Goal: Information Seeking & Learning: Understand process/instructions

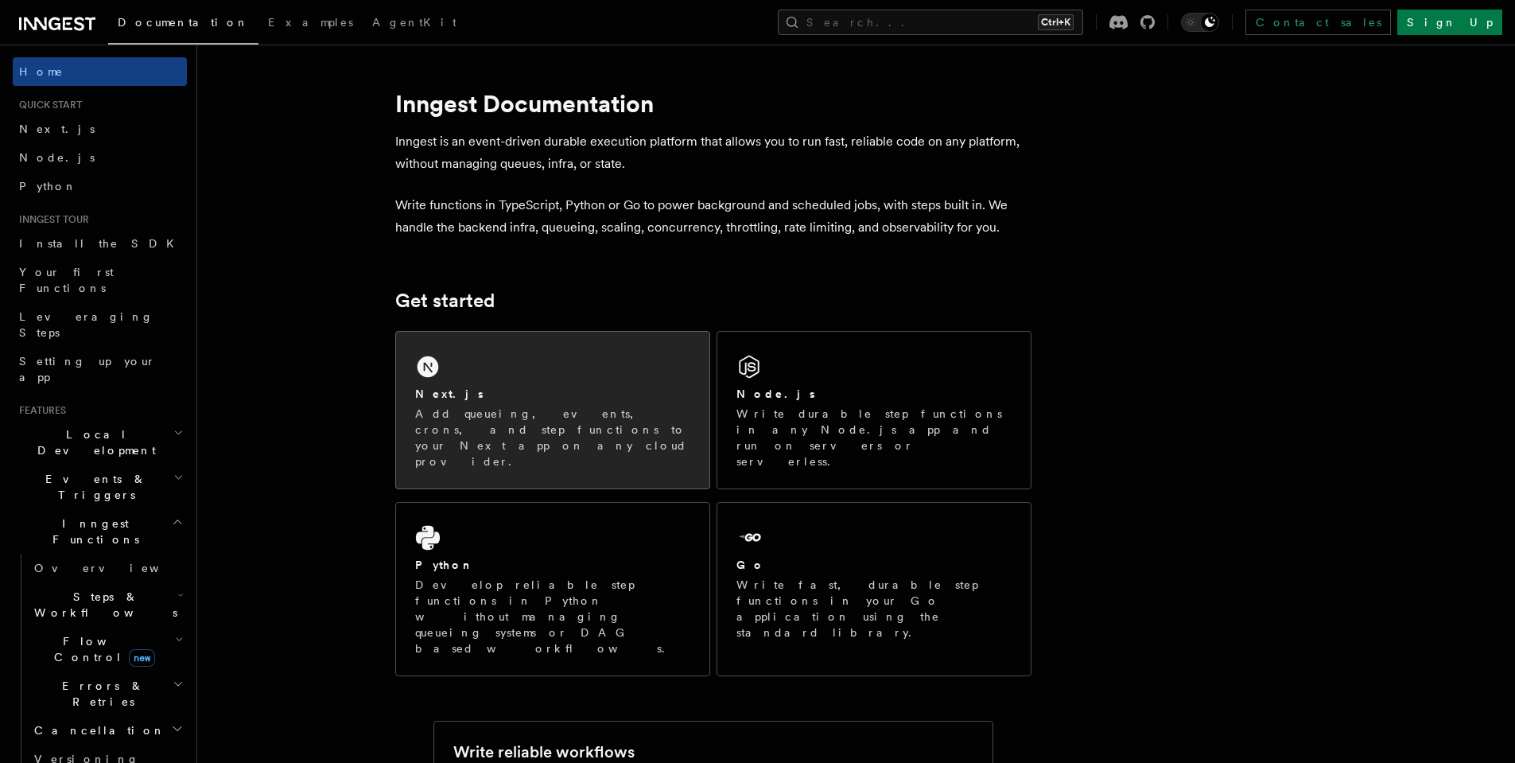
click at [556, 378] on div "Next.js Add queueing, events, crons, and step functions to your Next app on any…" at bounding box center [552, 410] width 313 height 157
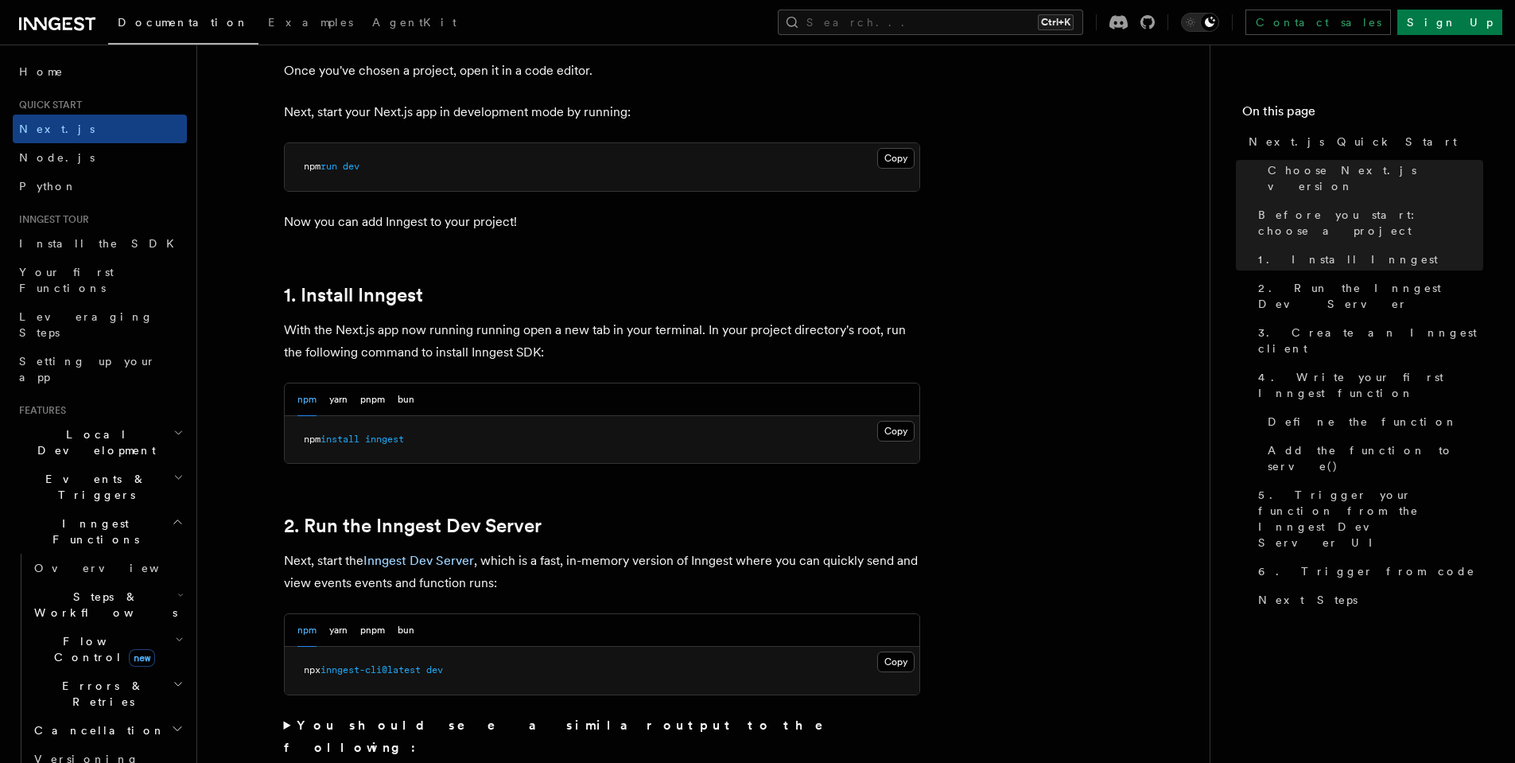
scroll to position [668, 0]
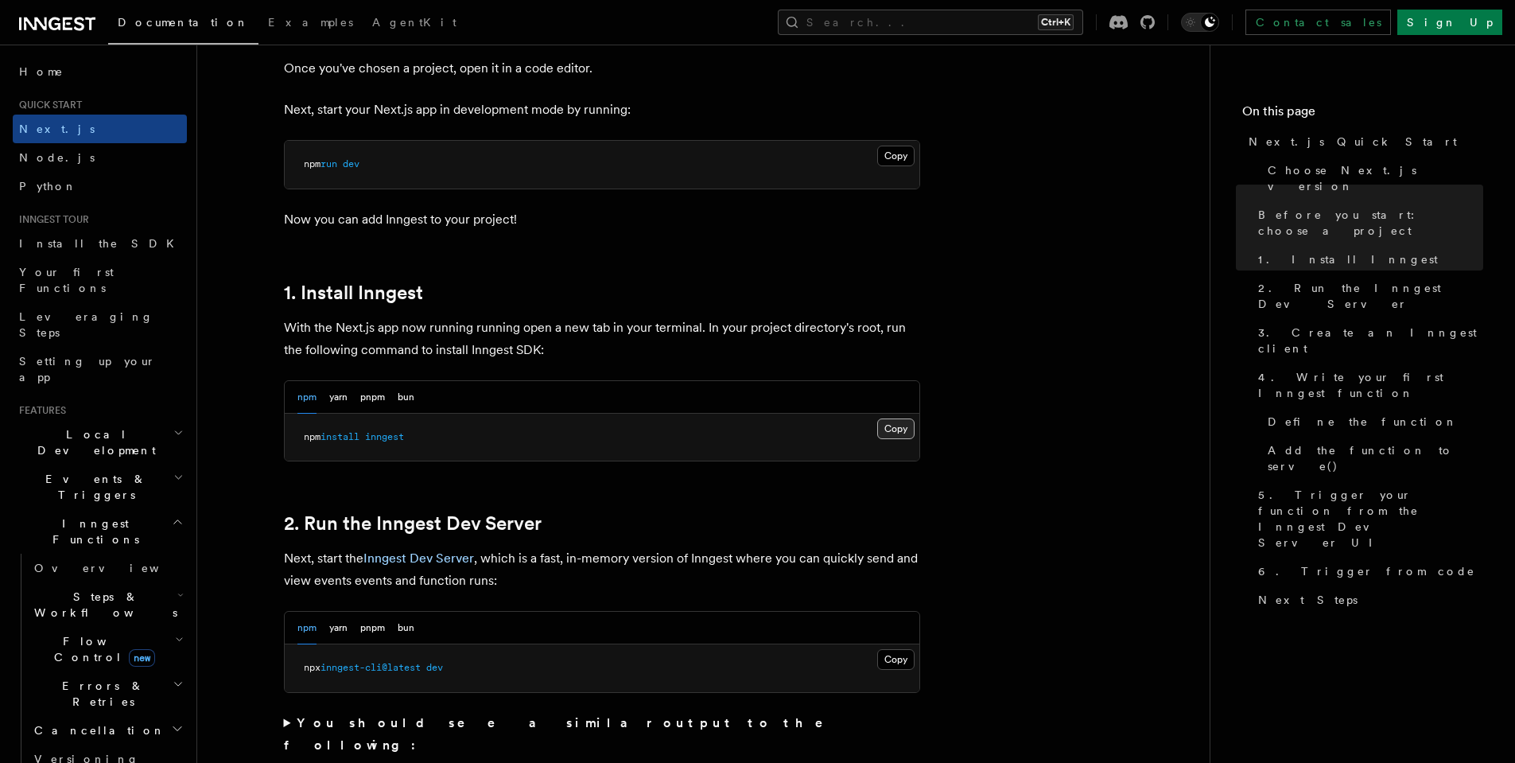
click at [895, 433] on button "Copy Copied" at bounding box center [895, 428] width 37 height 21
click at [898, 429] on button "Copy Copied" at bounding box center [895, 428] width 37 height 21
click at [887, 422] on button "Copy Copied" at bounding box center [895, 428] width 37 height 21
click at [902, 433] on button "Copy Copied" at bounding box center [895, 428] width 37 height 21
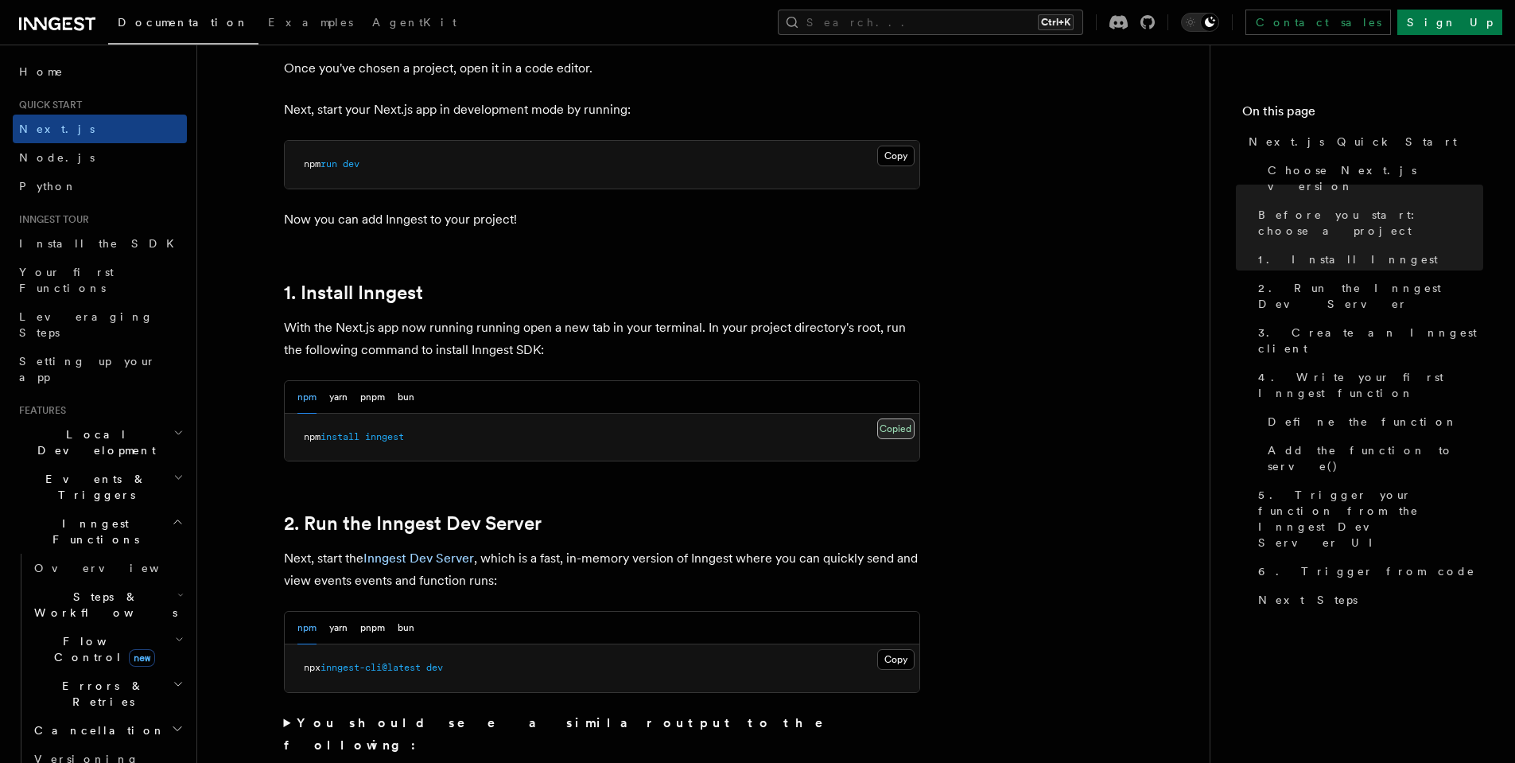
click at [902, 433] on button "Copy Copied" at bounding box center [895, 428] width 37 height 21
click at [906, 457] on div "Copy Copied npm install inngest" at bounding box center [602, 437] width 635 height 48
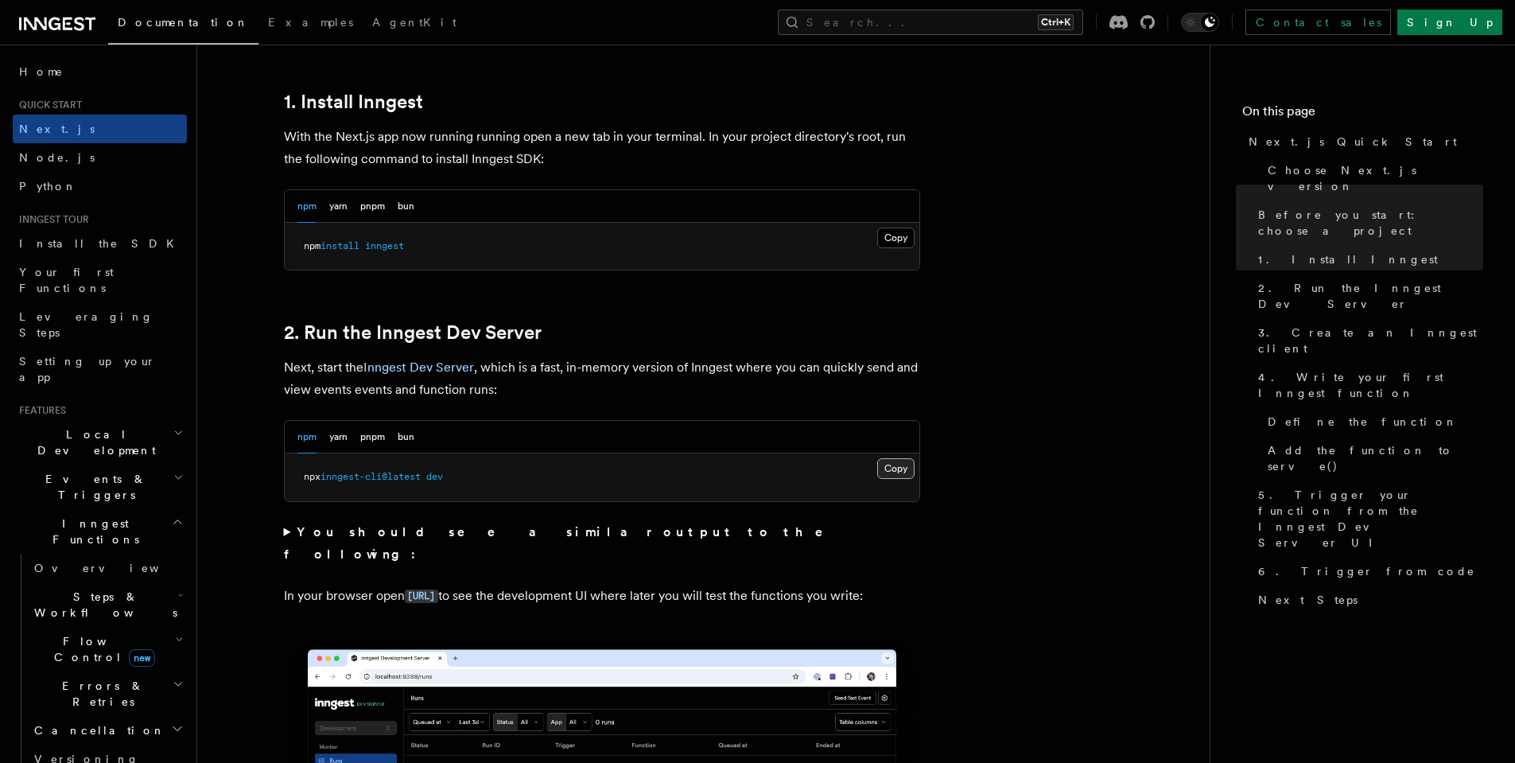
click at [895, 469] on button "Copy Copied" at bounding box center [895, 468] width 37 height 21
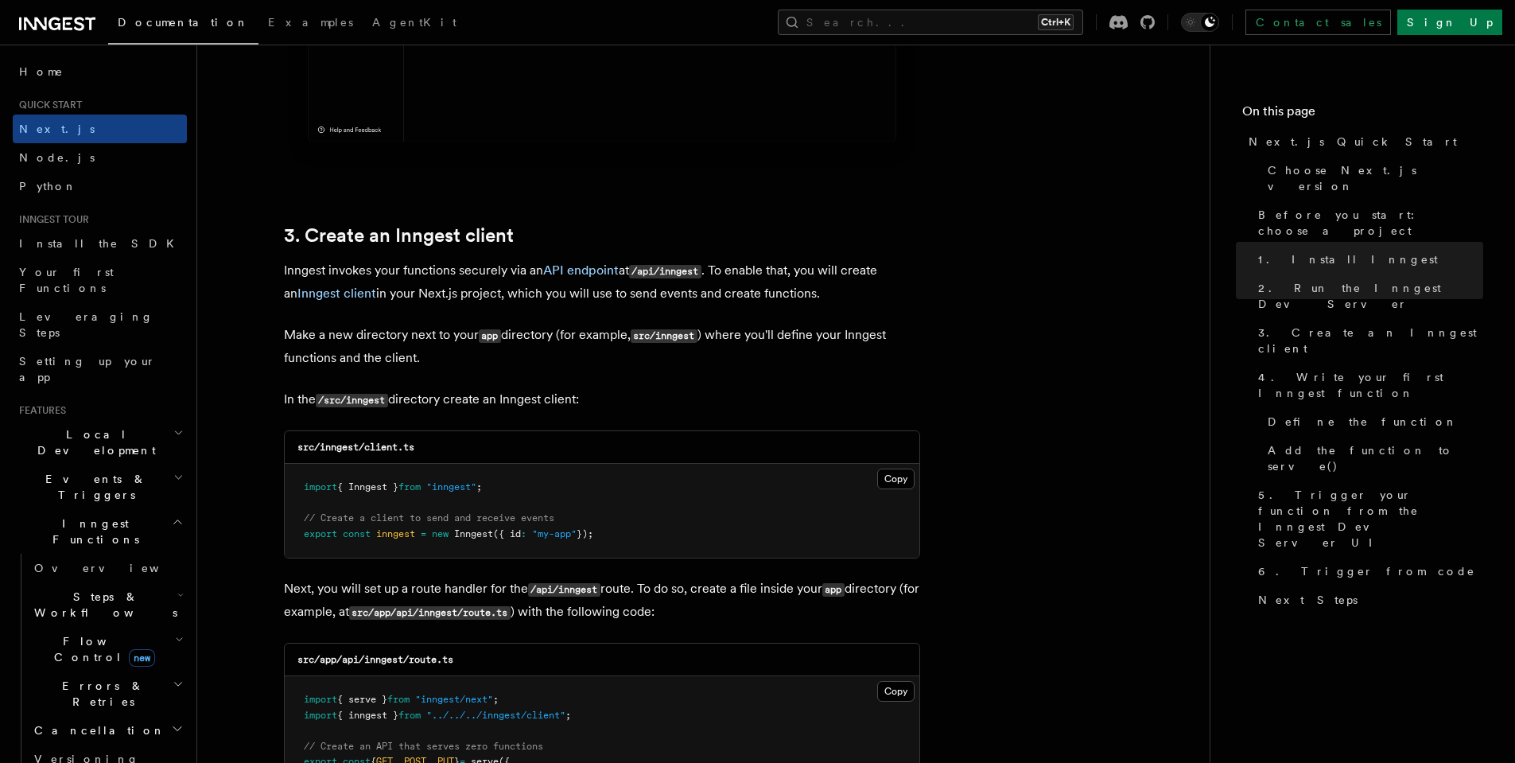
scroll to position [1813, 0]
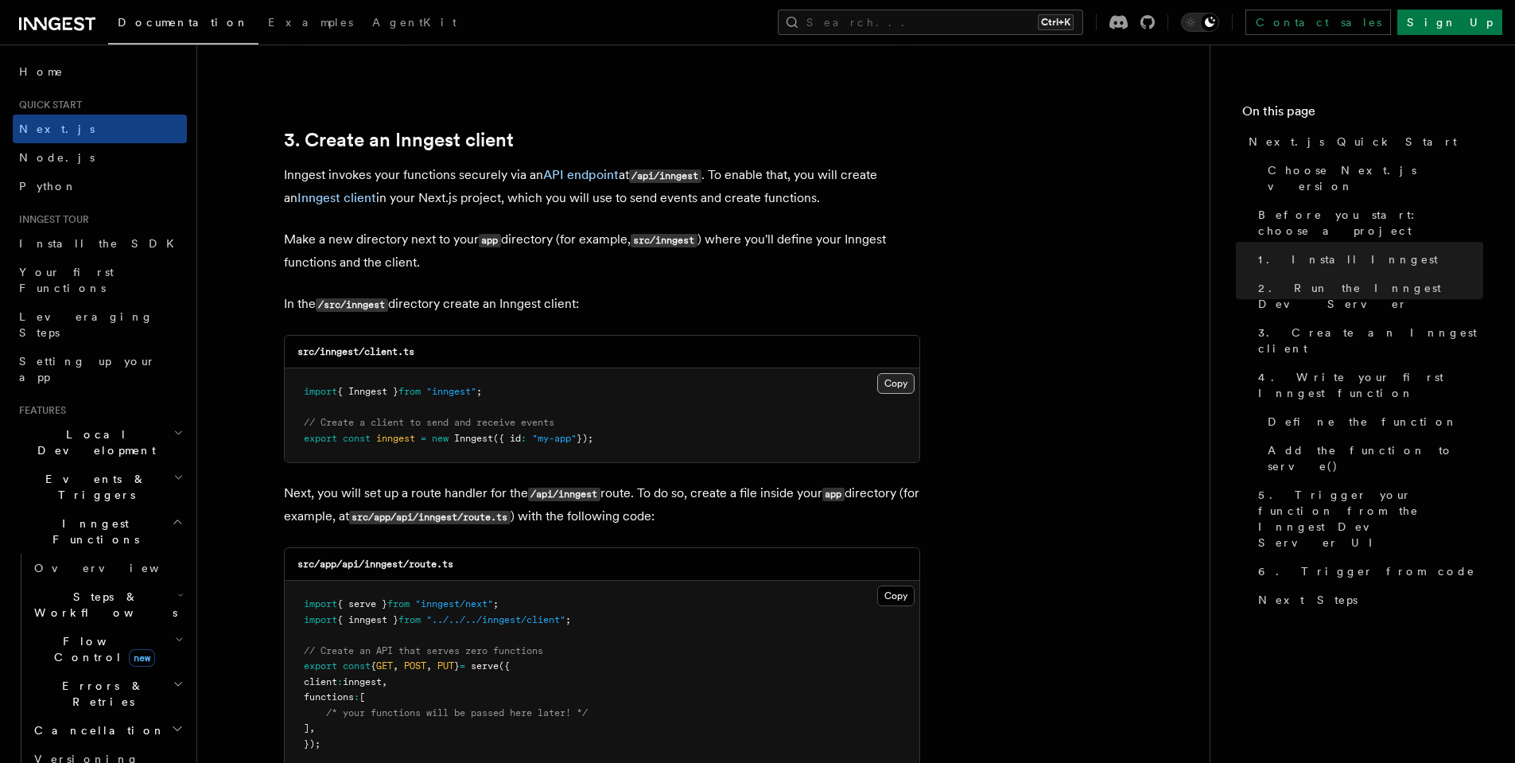
click at [892, 385] on button "Copy Copied" at bounding box center [895, 383] width 37 height 21
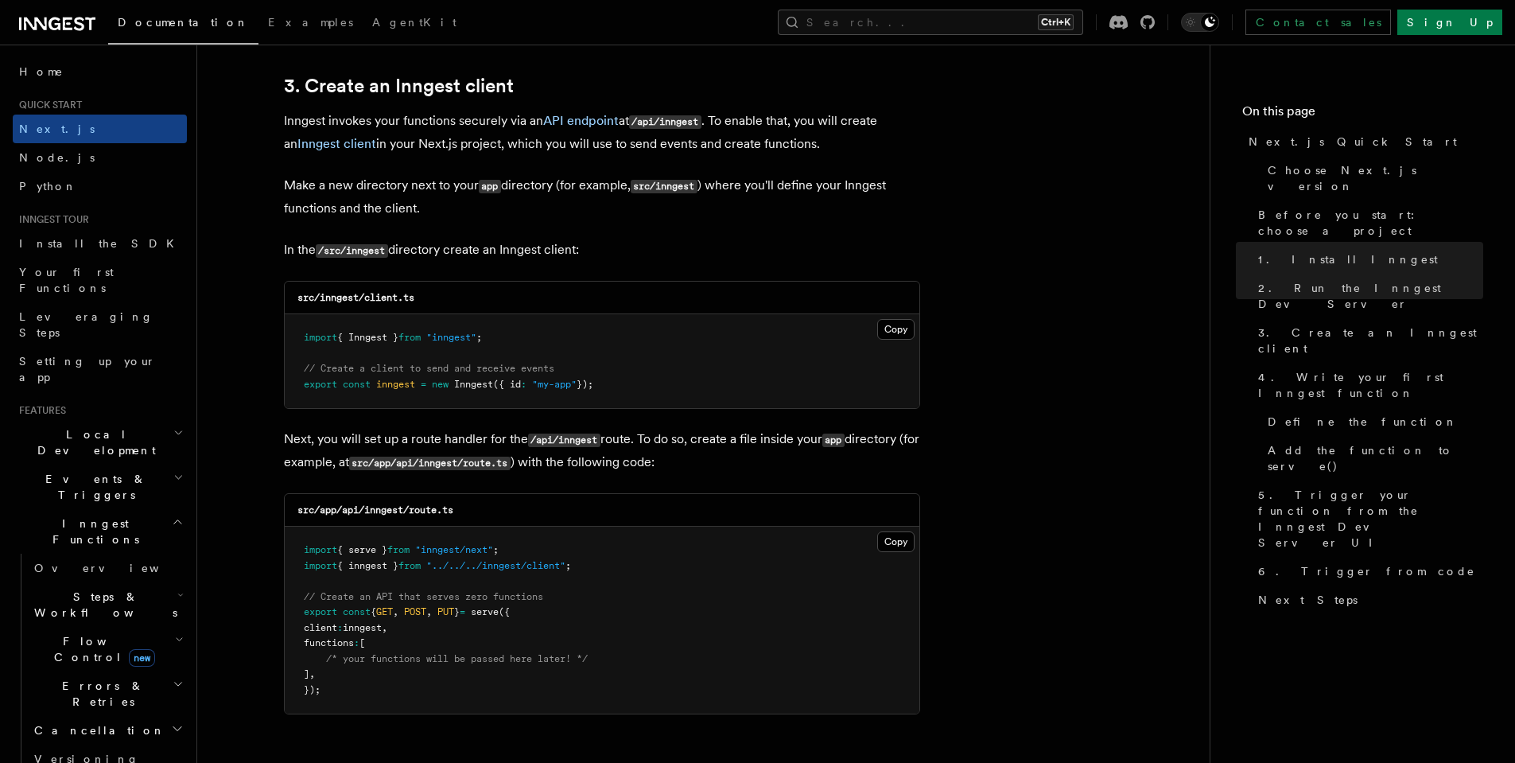
scroll to position [1908, 0]
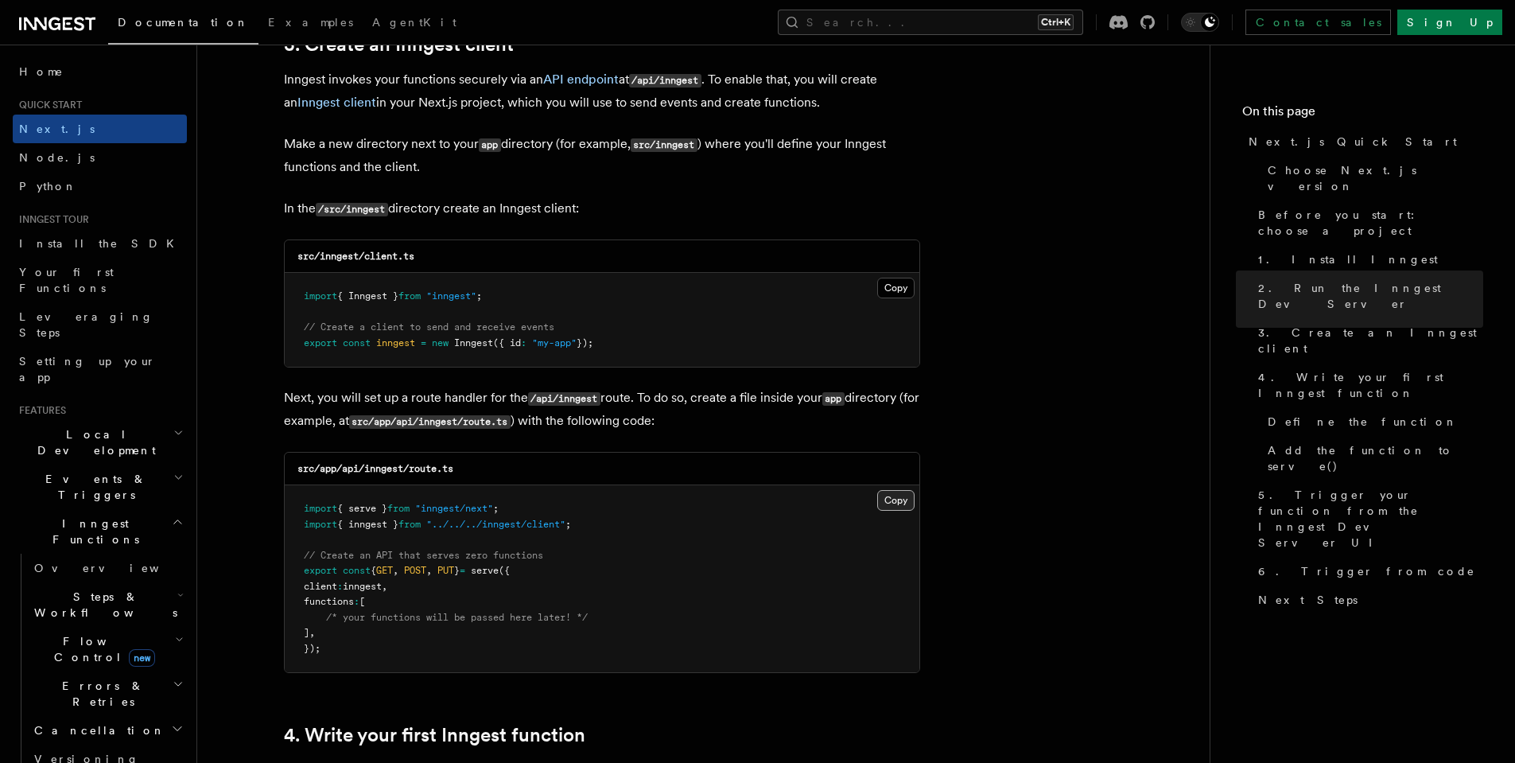
click at [897, 495] on button "Copy Copied" at bounding box center [895, 500] width 37 height 21
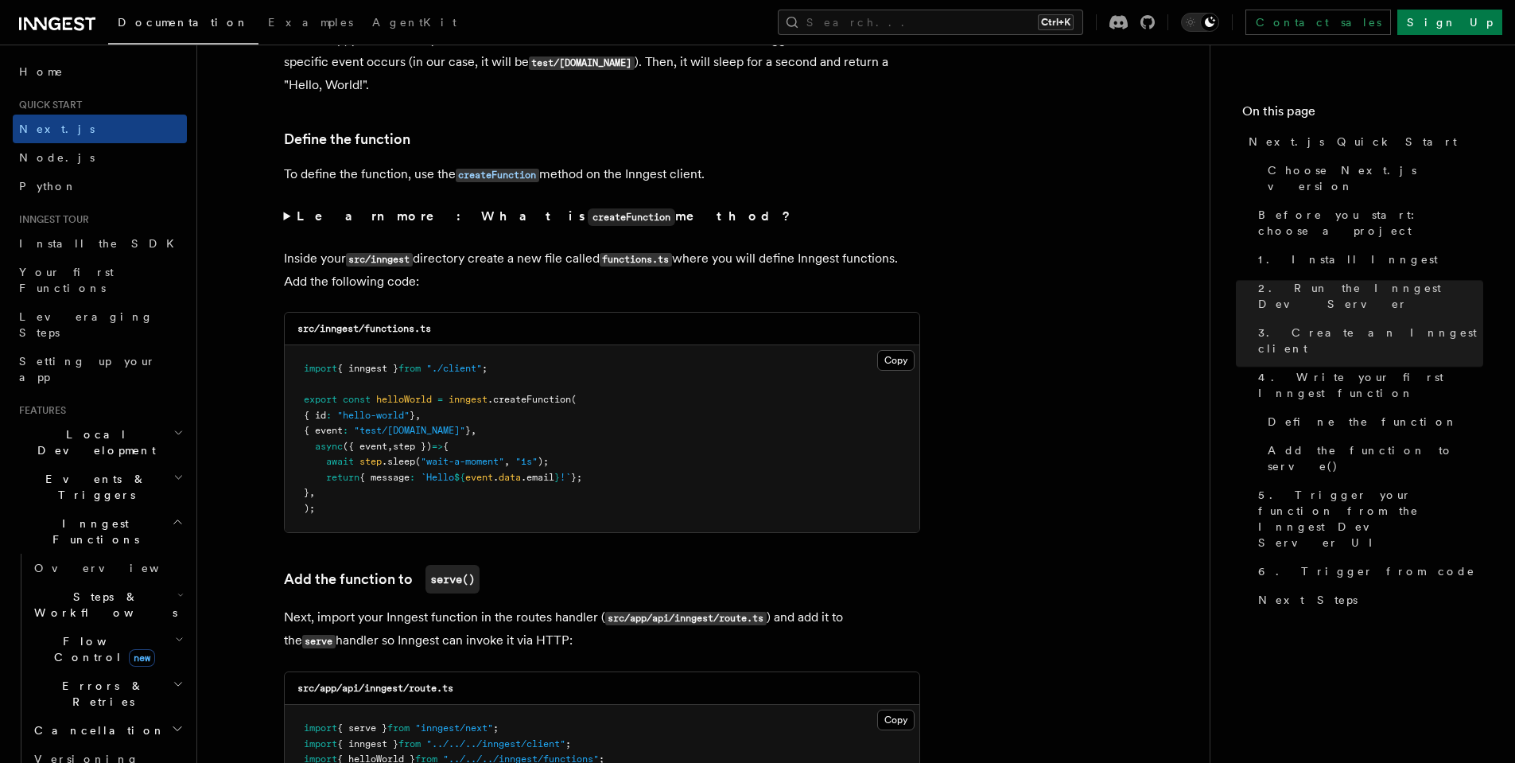
scroll to position [2672, 0]
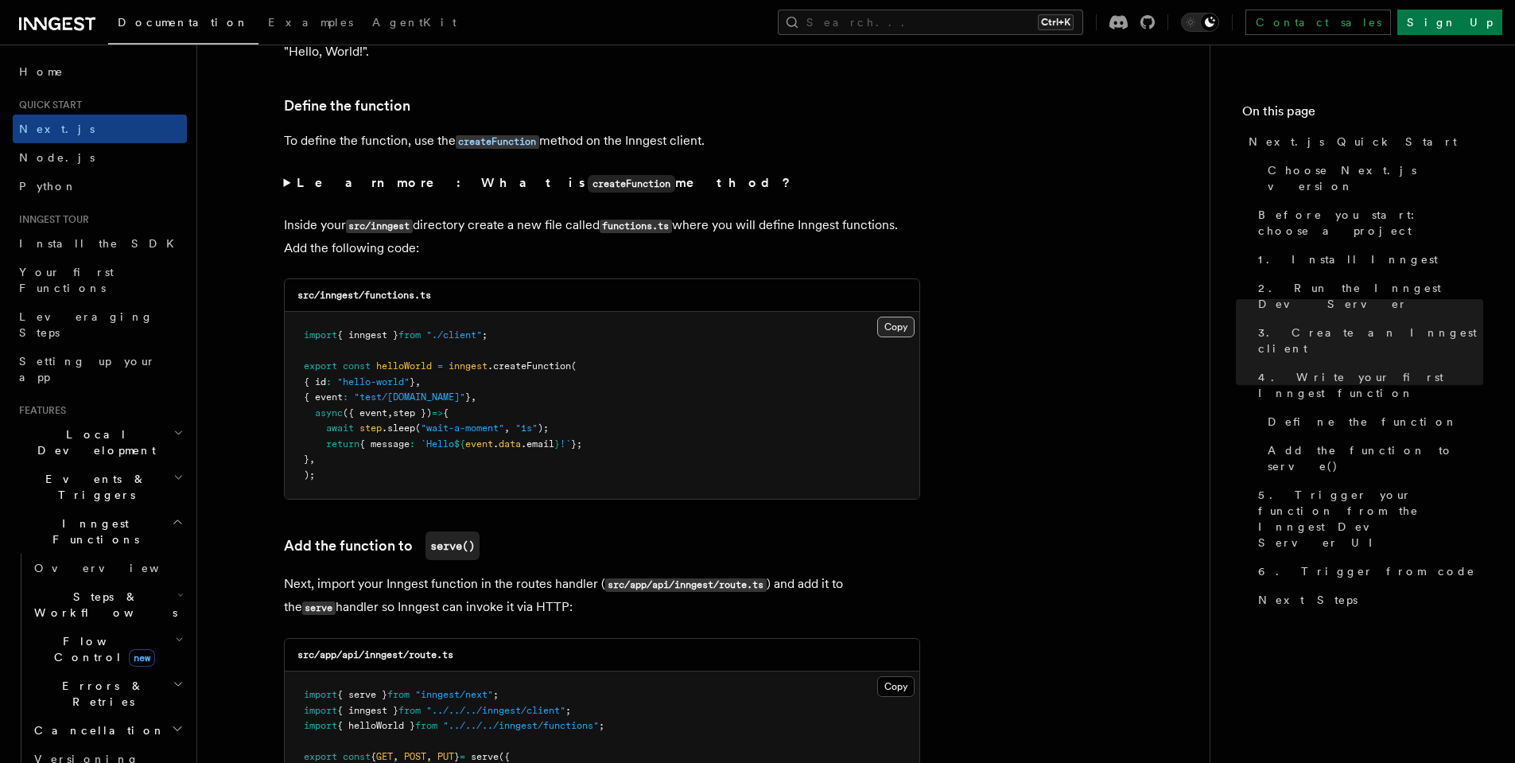
click at [898, 327] on button "Copy Copied" at bounding box center [895, 326] width 37 height 21
